Goal: Find specific page/section: Find specific page/section

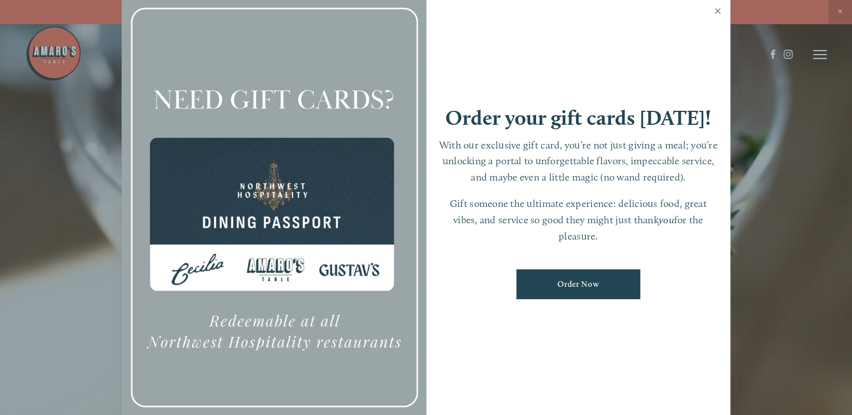
click at [715, 10] on link "Close" at bounding box center [717, 13] width 22 height 32
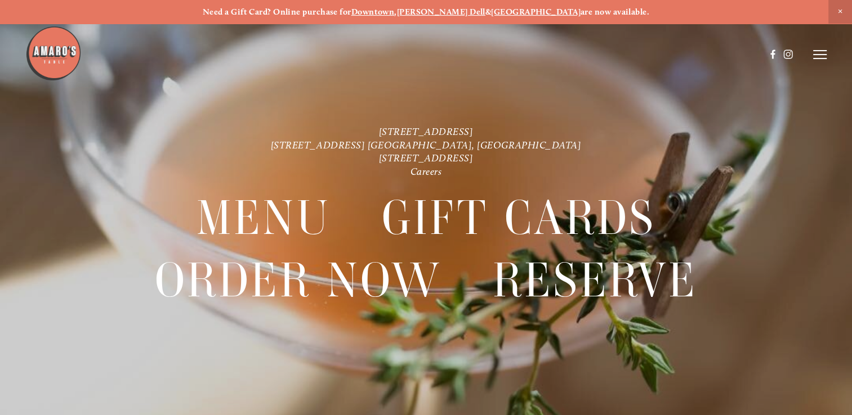
click at [820, 51] on line at bounding box center [820, 51] width 14 height 0
click at [617, 55] on span "Menu" at bounding box center [616, 55] width 21 height 10
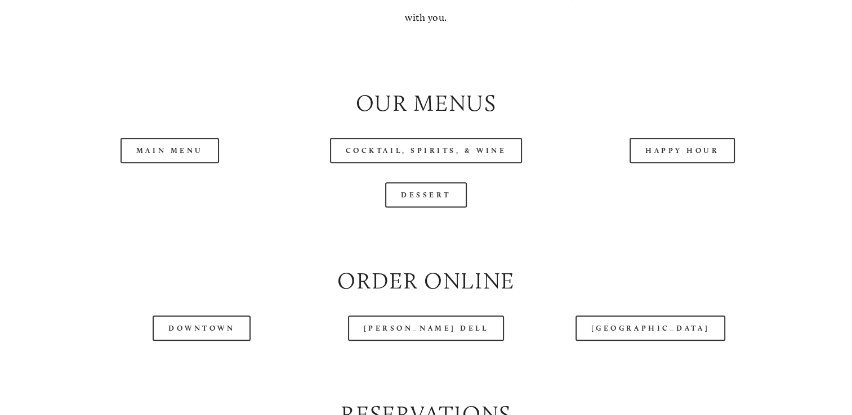
scroll to position [1126, 0]
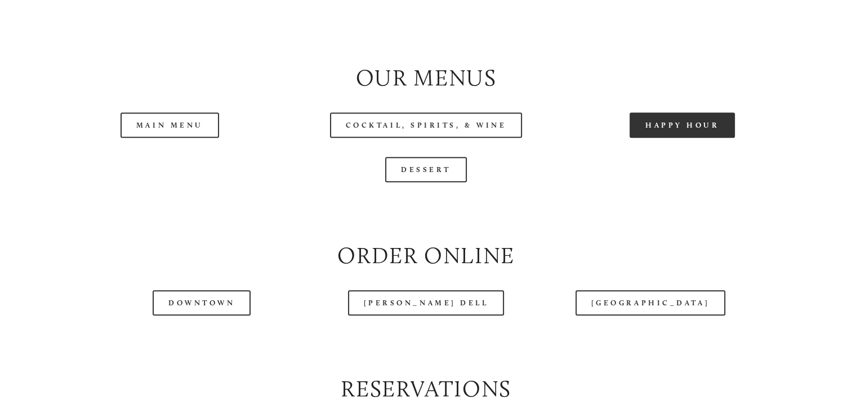
click at [659, 138] on link "Happy Hour" at bounding box center [682, 125] width 106 height 25
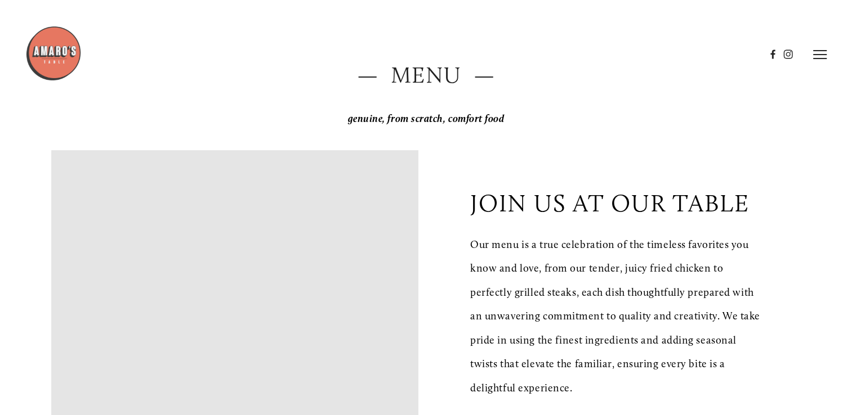
scroll to position [0, 0]
